Goal: Task Accomplishment & Management: Use online tool/utility

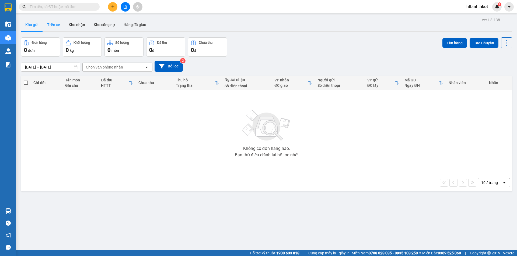
click at [57, 27] on button "Trên xe" at bounding box center [54, 24] width 22 height 13
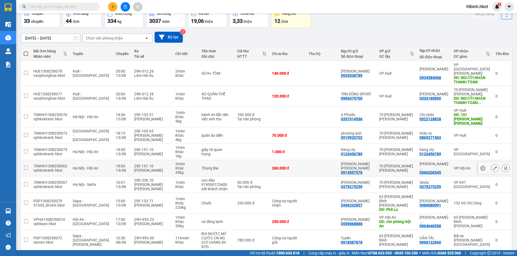
scroll to position [30, 0]
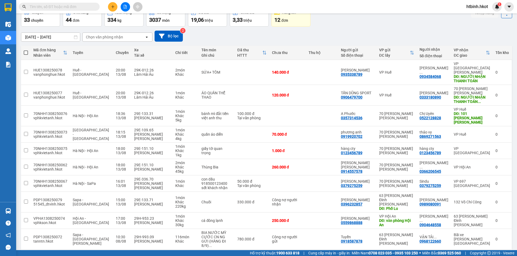
click at [421, 255] on button "2" at bounding box center [425, 259] width 8 height 8
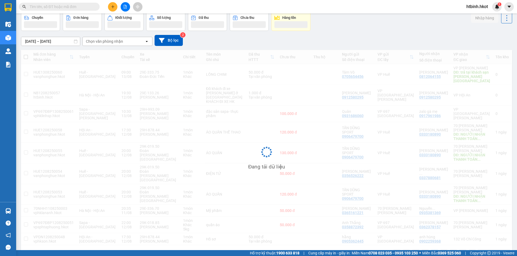
scroll to position [26, 0]
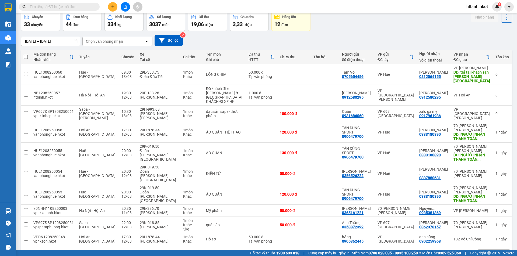
click at [440, 250] on button "4" at bounding box center [444, 254] width 8 height 8
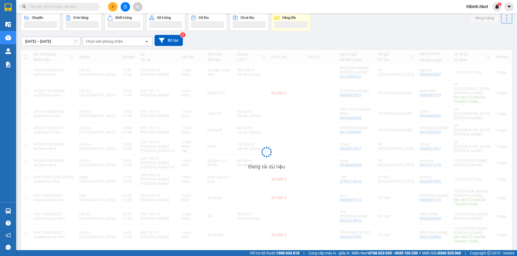
scroll to position [25, 0]
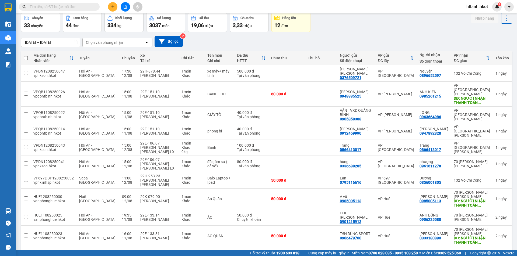
click at [449, 251] on button "5" at bounding box center [453, 255] width 8 height 8
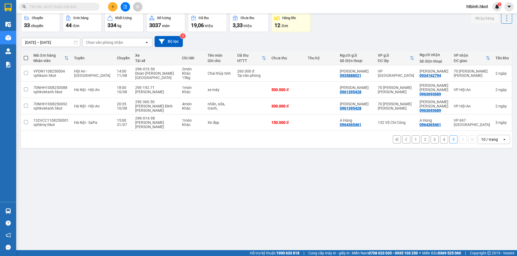
click at [411, 136] on button "1" at bounding box center [415, 140] width 8 height 8
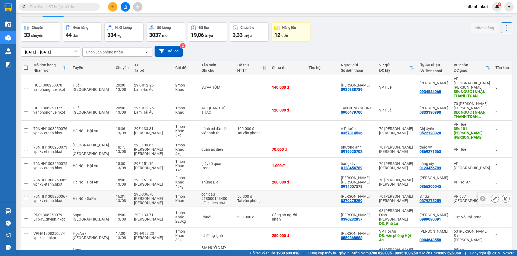
scroll to position [0, 0]
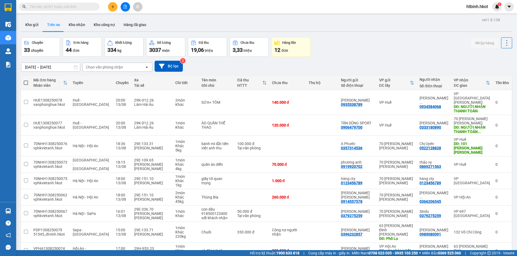
click at [61, 70] on div "ver 1.8.138 Kho gửi Trên xe Kho [PERSON_NAME] công nợ Hàng đã giao Chuyến 33 ch…" at bounding box center [266, 157] width 495 height 283
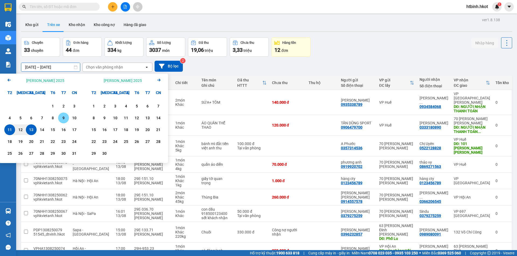
click at [60, 116] on div "9" at bounding box center [64, 118] width 8 height 6
click at [31, 130] on div "13" at bounding box center [31, 130] width 8 height 6
type input "[DATE] – [DATE]"
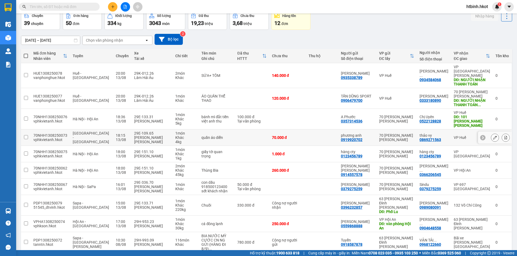
scroll to position [30, 0]
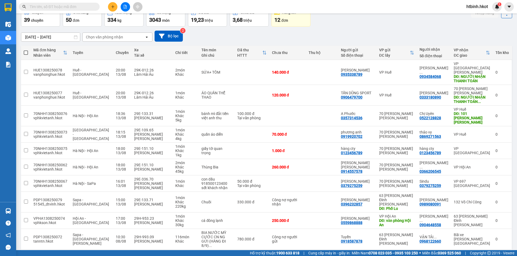
click at [422, 255] on button "2" at bounding box center [425, 259] width 8 height 8
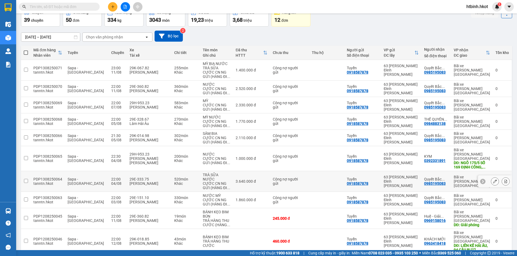
scroll to position [34, 0]
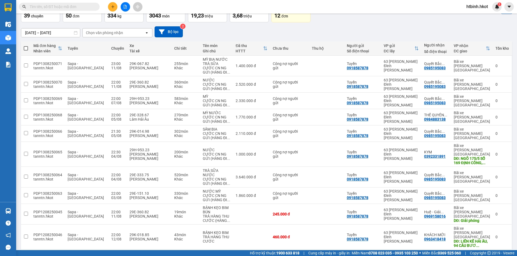
click at [430, 255] on button "3" at bounding box center [434, 259] width 8 height 8
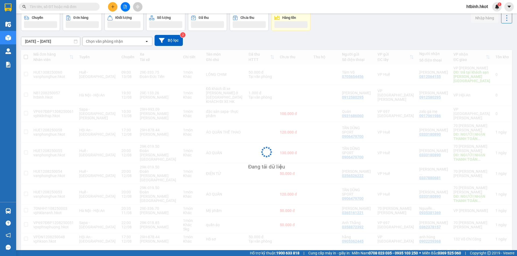
scroll to position [26, 0]
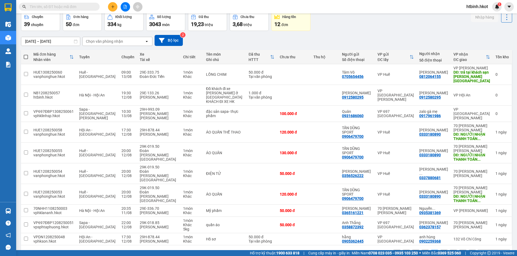
click at [83, 9] on input "text" at bounding box center [61, 7] width 63 height 6
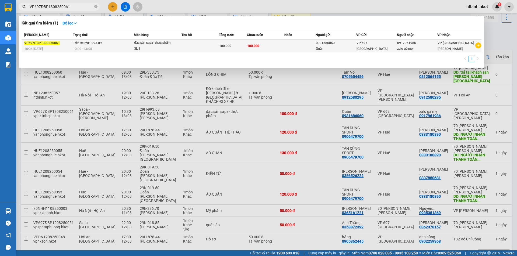
type input "VP697ĐBP1308250061"
click at [217, 40] on td at bounding box center [199, 46] width 37 height 13
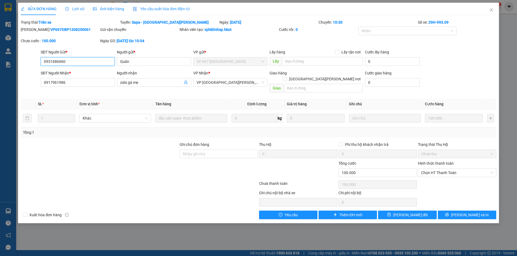
type input "0931686060"
type input "Quân"
type input "0917961986"
type input "zalo gà mẹ"
type input "100.000"
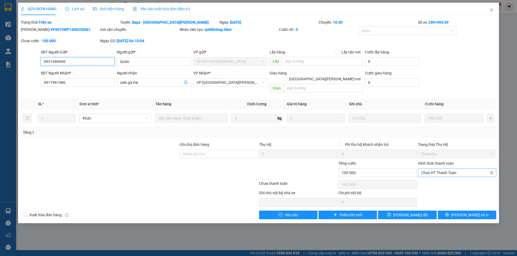
click at [434, 169] on span "Chọn HT Thanh Toán" at bounding box center [457, 173] width 72 height 8
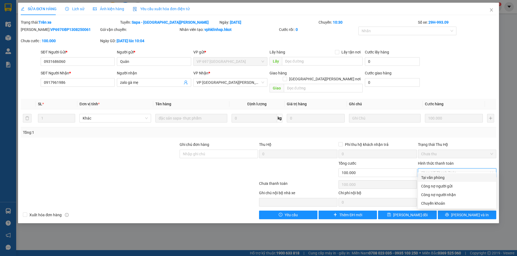
drag, startPoint x: 435, startPoint y: 177, endPoint x: 437, endPoint y: 181, distance: 4.7
click at [435, 177] on div "Tại văn phòng" at bounding box center [457, 178] width 72 height 6
type input "0"
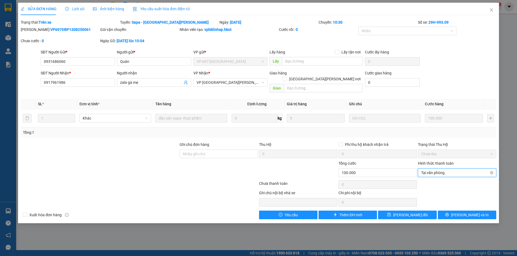
click at [448, 169] on span "Tại văn phòng" at bounding box center [457, 173] width 72 height 8
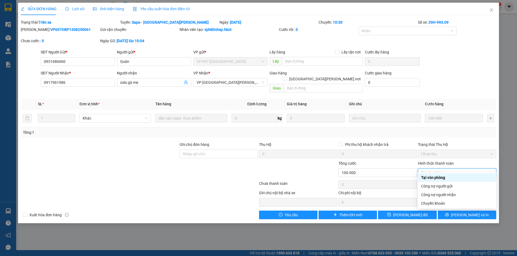
click at [444, 178] on div "Tại văn phòng" at bounding box center [457, 178] width 72 height 6
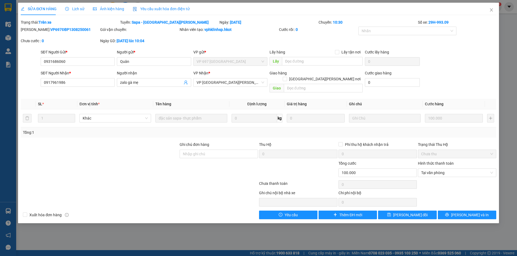
drag, startPoint x: 76, startPoint y: 29, endPoint x: 35, endPoint y: 31, distance: 40.6
click at [35, 31] on div "[PERSON_NAME]: VP697ĐBP1308250061" at bounding box center [60, 30] width 78 height 6
copy b "VP697ĐBP1308250061"
click at [492, 11] on icon "close" at bounding box center [490, 9] width 3 height 3
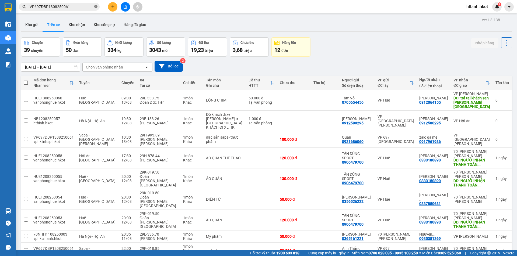
click at [96, 6] on icon "close-circle" at bounding box center [95, 6] width 3 height 3
paste input "NB1208250029"
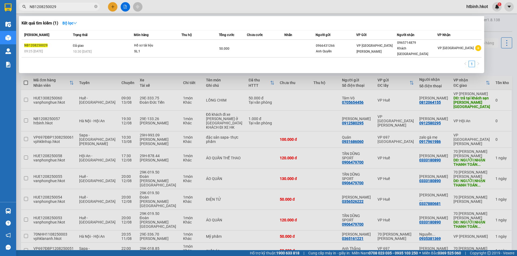
type input "NB1208250029"
click at [95, 6] on icon "close-circle" at bounding box center [95, 6] width 3 height 3
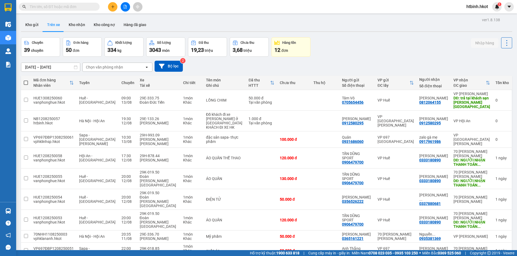
paste input "NB1208250059"
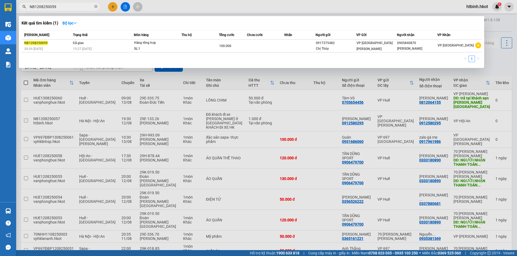
type input "NB1208250059"
click at [96, 6] on icon "close-circle" at bounding box center [95, 6] width 3 height 3
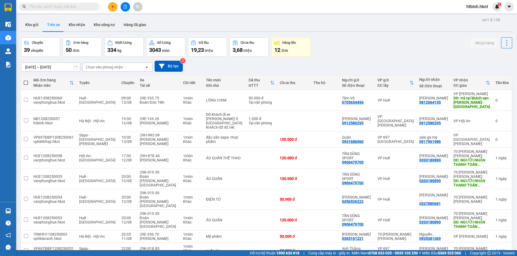
paste input "NB1208250056"
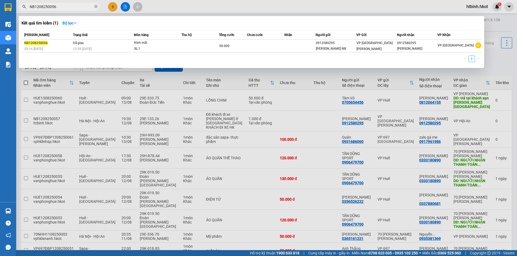
type input "NB1208250056"
